Goal: Information Seeking & Learning: Understand process/instructions

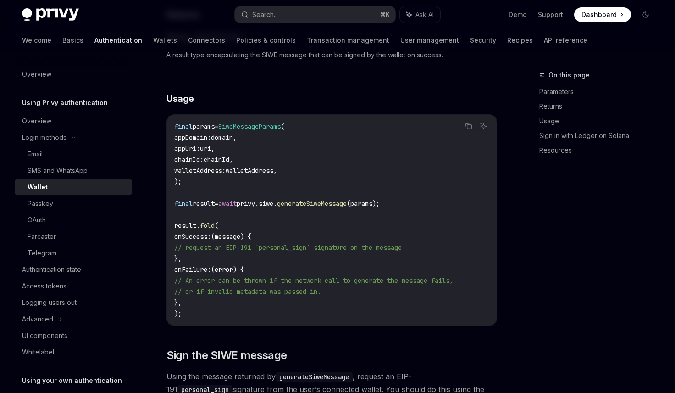
scroll to position [670, 0]
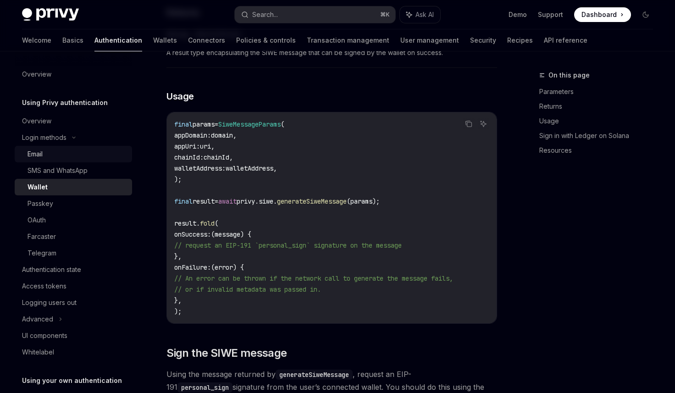
click at [69, 160] on link "Email" at bounding box center [73, 154] width 117 height 17
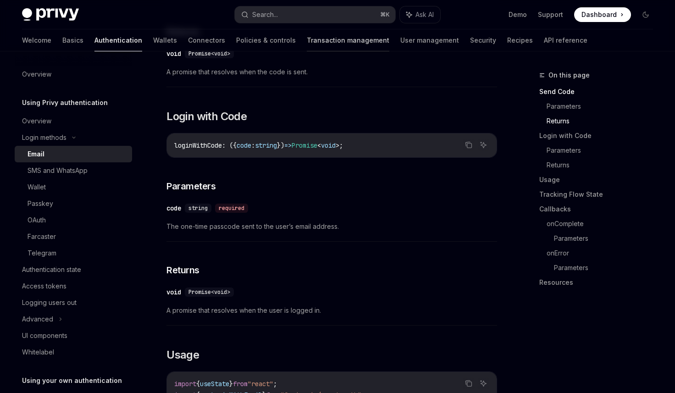
click at [307, 42] on link "Transaction management" at bounding box center [348, 40] width 83 height 22
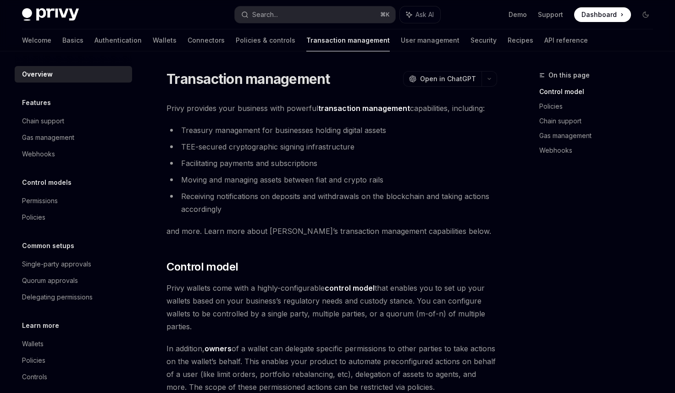
scroll to position [11, 0]
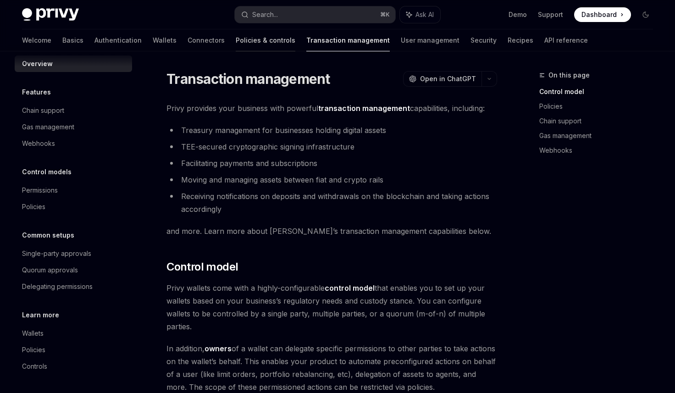
click at [236, 46] on link "Policies & controls" at bounding box center [266, 40] width 60 height 22
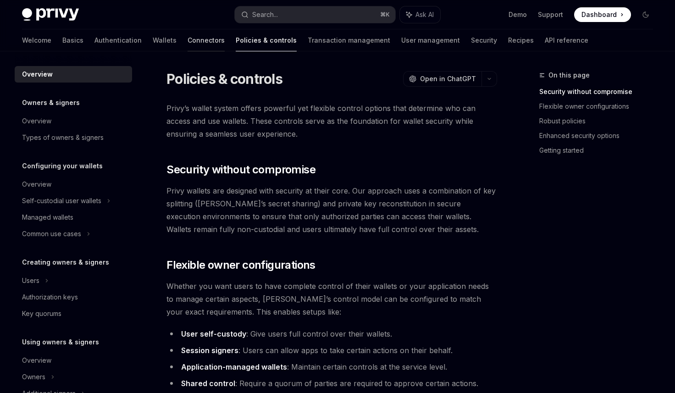
click at [188, 42] on link "Connectors" at bounding box center [206, 40] width 37 height 22
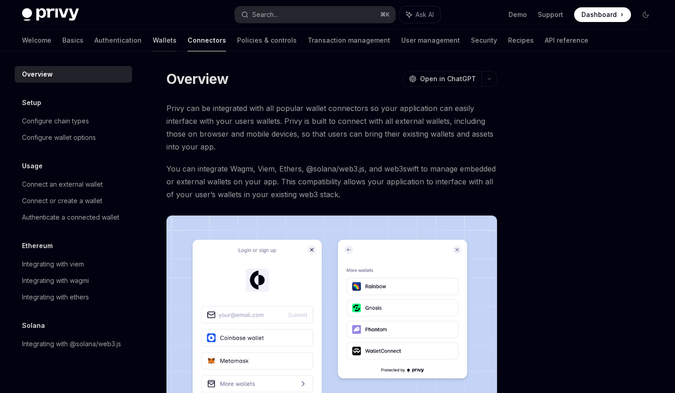
click at [153, 39] on link "Wallets" at bounding box center [165, 40] width 24 height 22
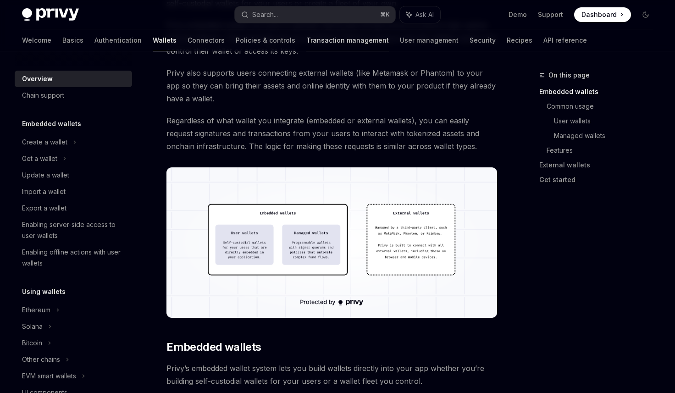
click at [307, 41] on link "Transaction management" at bounding box center [348, 40] width 83 height 22
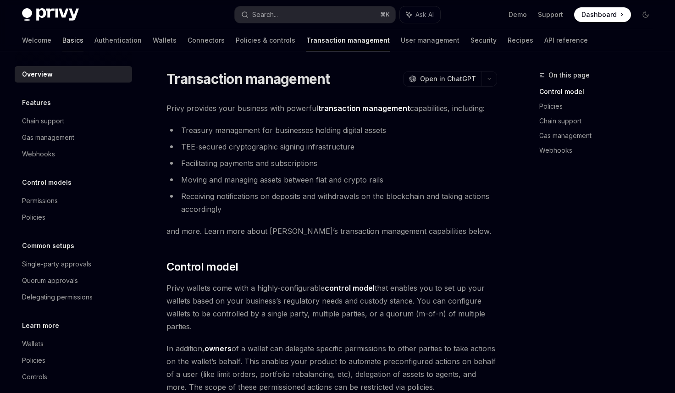
click at [62, 36] on link "Basics" at bounding box center [72, 40] width 21 height 22
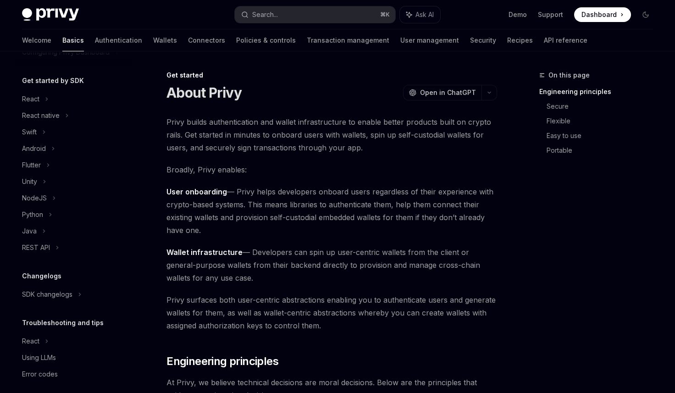
scroll to position [95, 0]
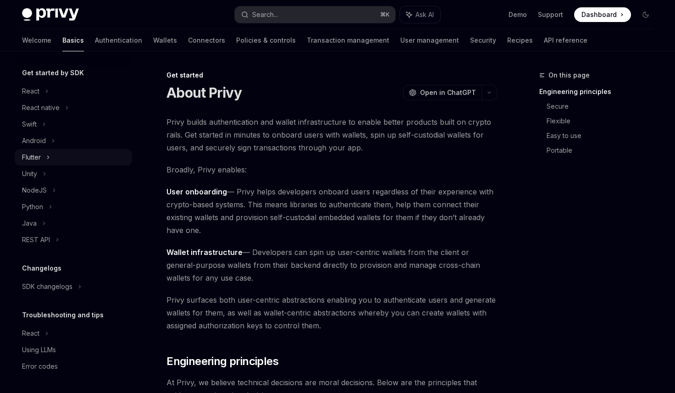
click at [53, 163] on div "Flutter" at bounding box center [73, 157] width 117 height 17
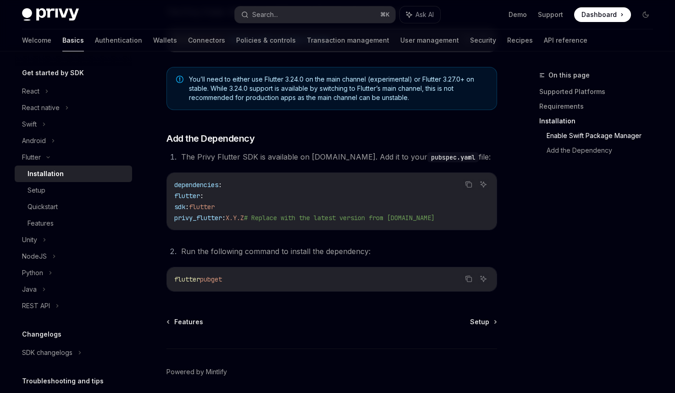
scroll to position [382, 0]
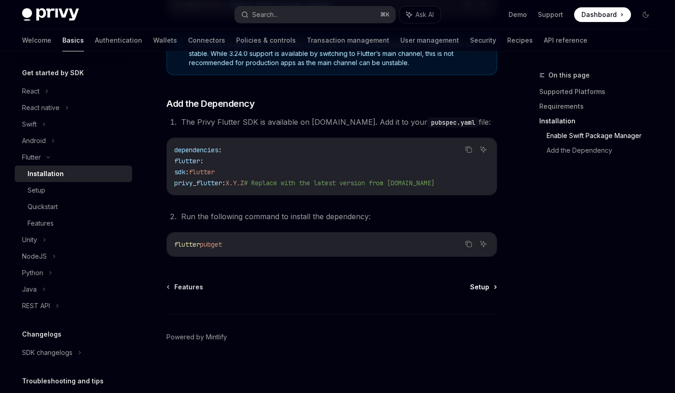
click at [483, 291] on span "Setup" at bounding box center [479, 287] width 19 height 9
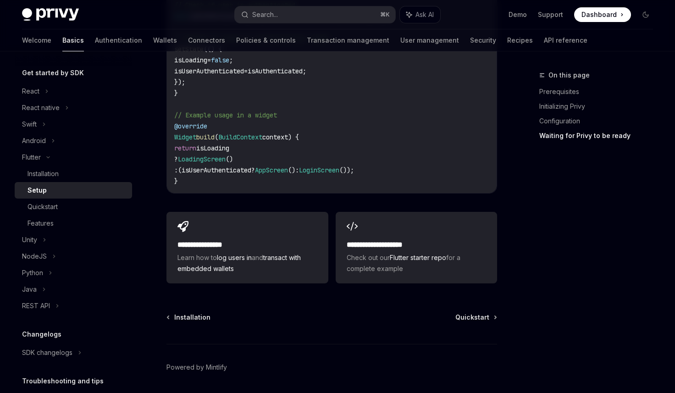
scroll to position [1026, 0]
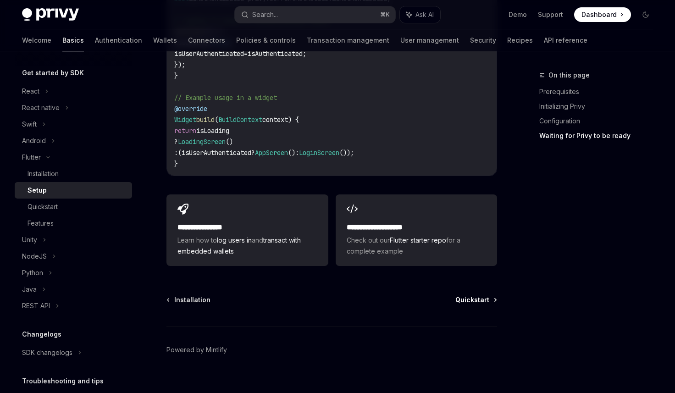
click at [475, 296] on span "Quickstart" at bounding box center [473, 300] width 34 height 9
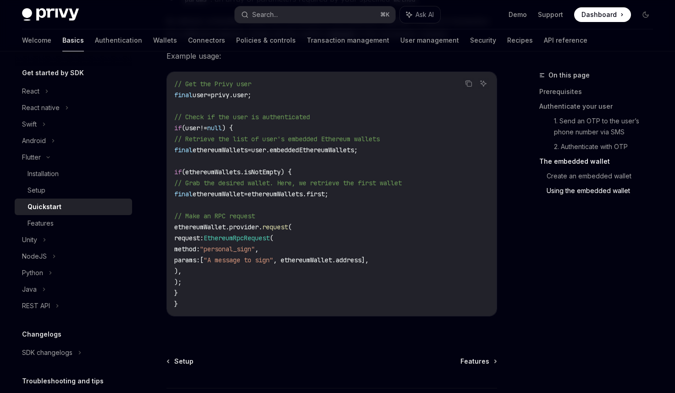
scroll to position [1723, 0]
click at [484, 360] on span "Features" at bounding box center [475, 361] width 29 height 9
type textarea "*"
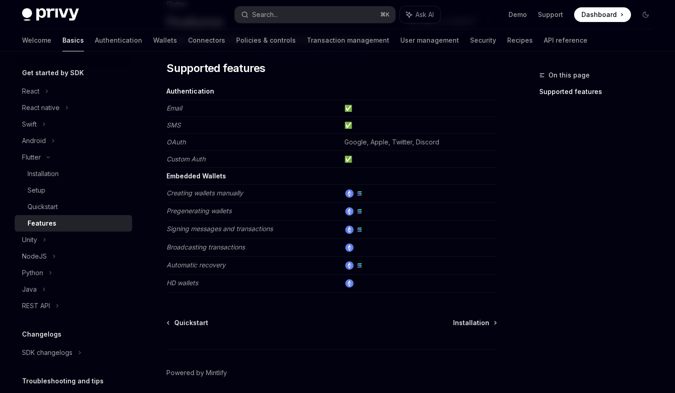
scroll to position [107, 0]
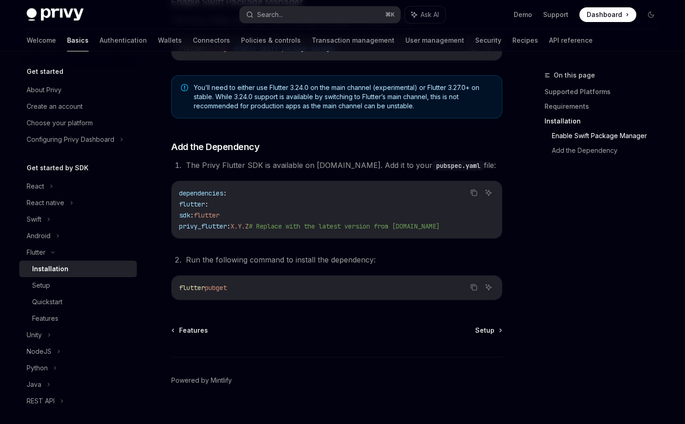
scroll to position [339, 0]
click at [72, 285] on div "Setup" at bounding box center [81, 285] width 99 height 11
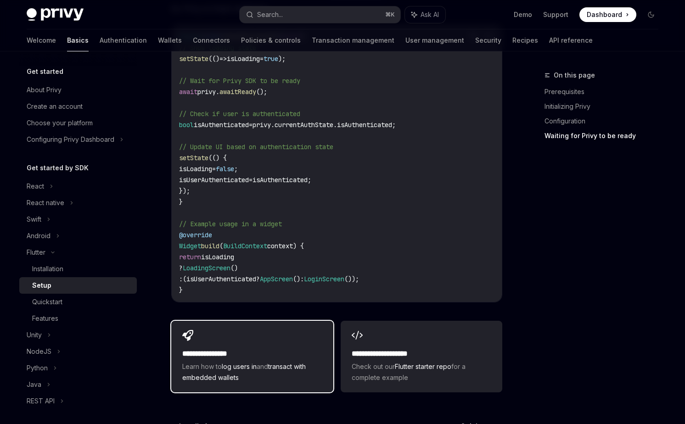
scroll to position [899, 0]
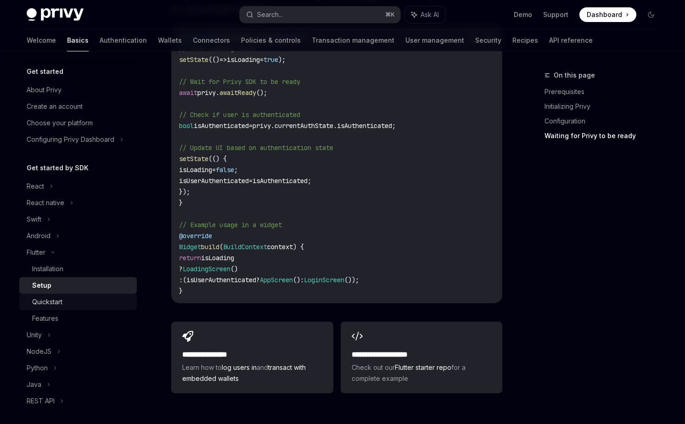
click at [100, 301] on div "Quickstart" at bounding box center [81, 301] width 99 height 11
type textarea "*"
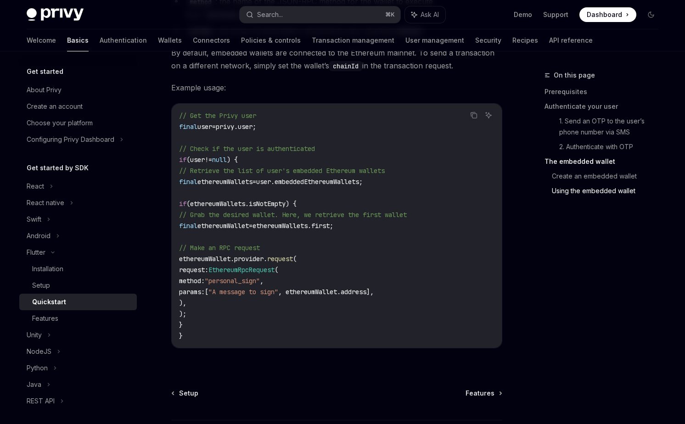
scroll to position [1690, 0]
drag, startPoint x: 194, startPoint y: 327, endPoint x: 187, endPoint y: 187, distance: 140.2
click at [187, 187] on code "// Get the Privy user final user = privy.user; // Check if the user is authenti…" at bounding box center [336, 226] width 315 height 231
copy code "final ethereumWallets = user.embeddedEthereumWallets; if (ethereumWallets.isNot…"
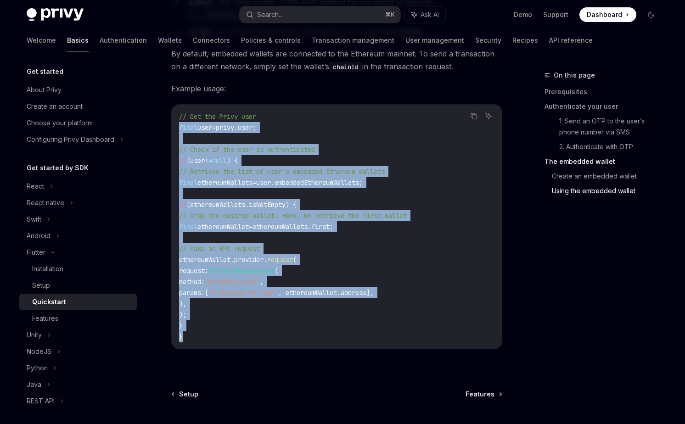
drag, startPoint x: 195, startPoint y: 340, endPoint x: 179, endPoint y: 131, distance: 209.4
click at [179, 130] on div "// Get the Privy user final user = privy.user; // Check if the user is authenti…" at bounding box center [337, 227] width 330 height 244
copy code "final user = privy.user; // Check if the user is authenticated if (user != null…"
